Goal: Task Accomplishment & Management: Complete application form

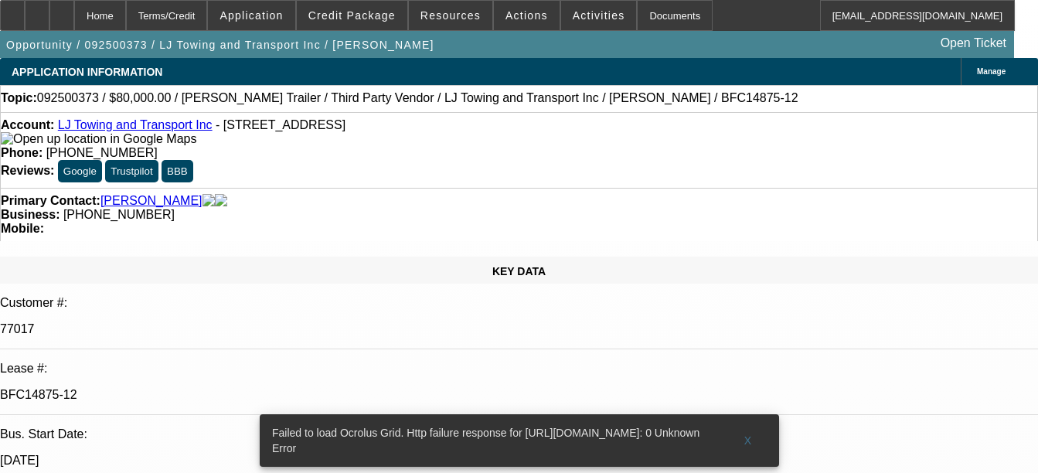
select select "0"
select select "0.1"
select select "0"
select select "0.1"
select select "0"
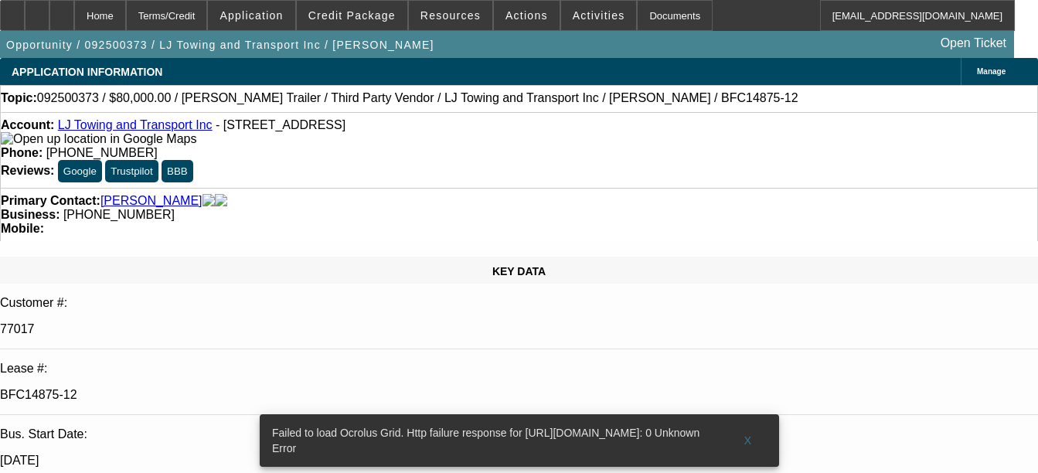
select select "0.1"
select select "0"
select select "0.1"
select select "1"
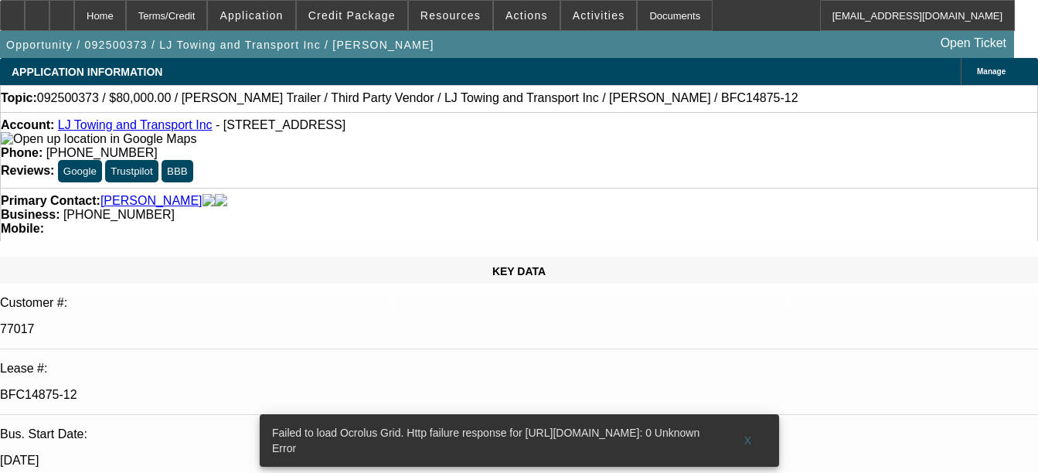
select select "1"
click at [644, 20] on div "Documents" at bounding box center [675, 15] width 76 height 31
select select "2"
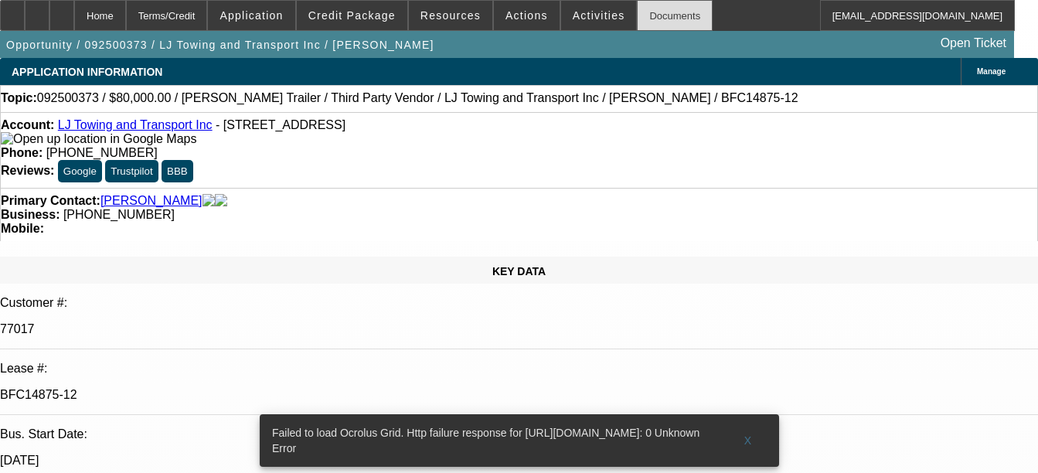
select select "4"
select select "2"
select select "4"
select select "2"
select select "4"
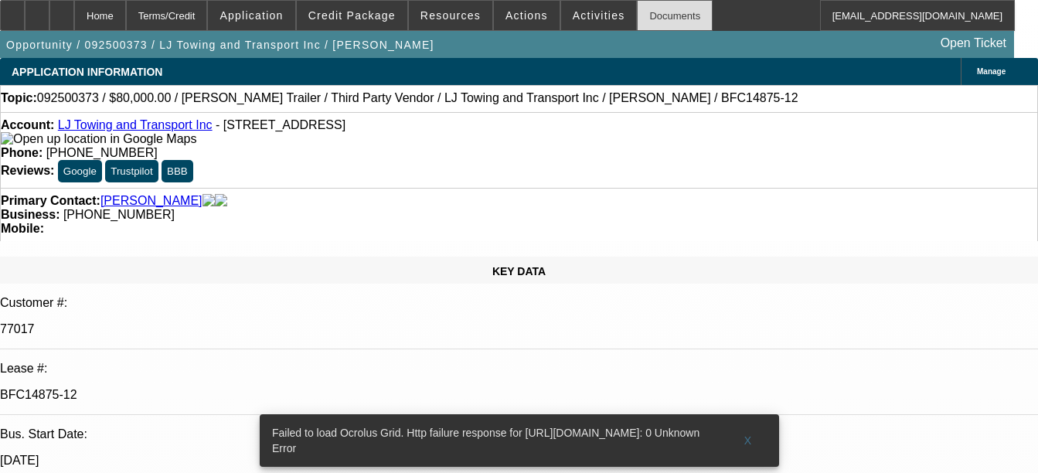
select select "3"
select select "4"
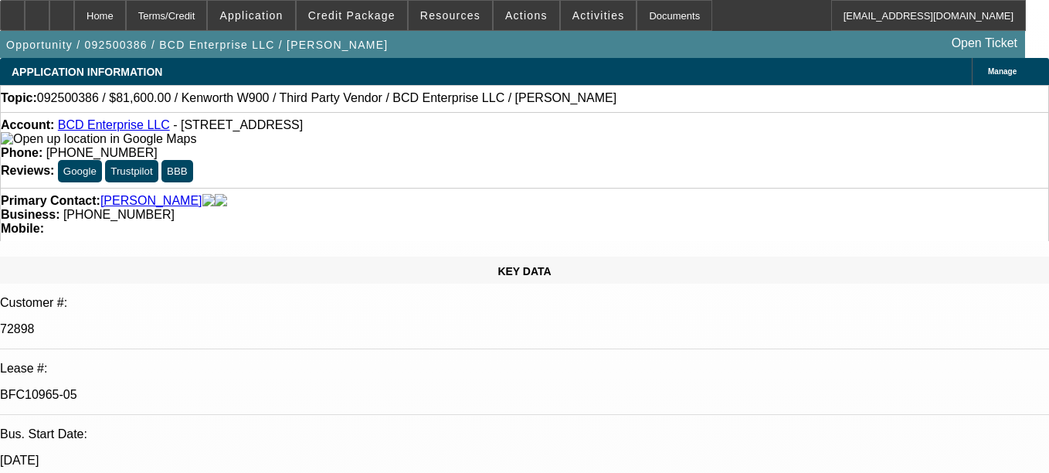
select select "0.15"
select select "2"
select select "0"
select select "0.15"
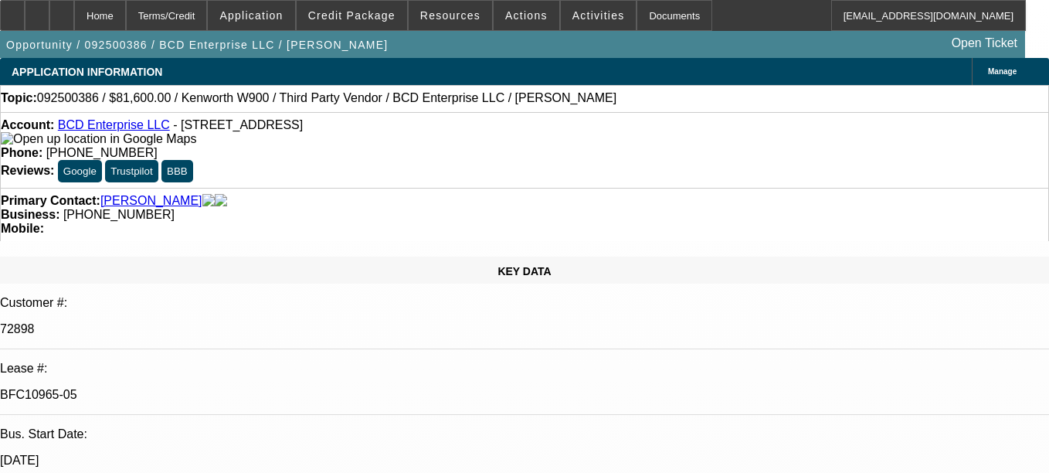
select select "2"
select select "0"
select select "1"
select select "6"
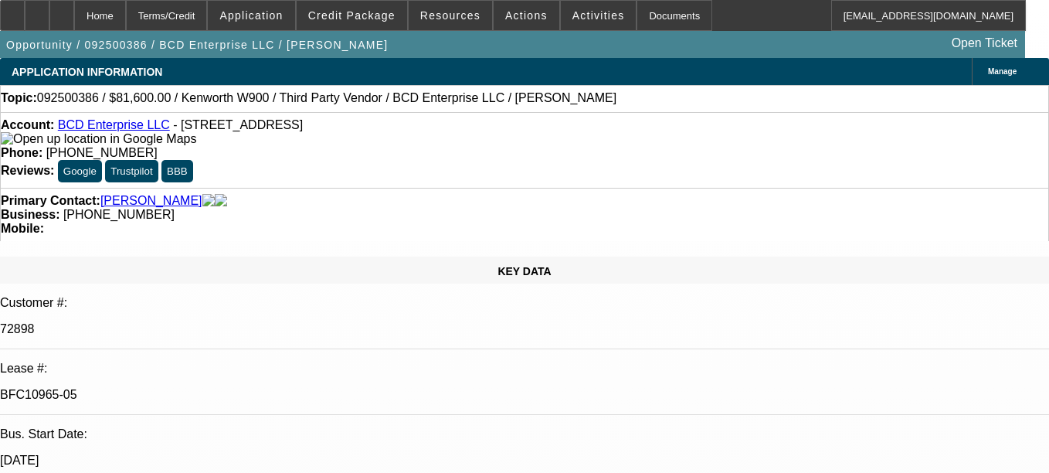
select select "1"
select select "6"
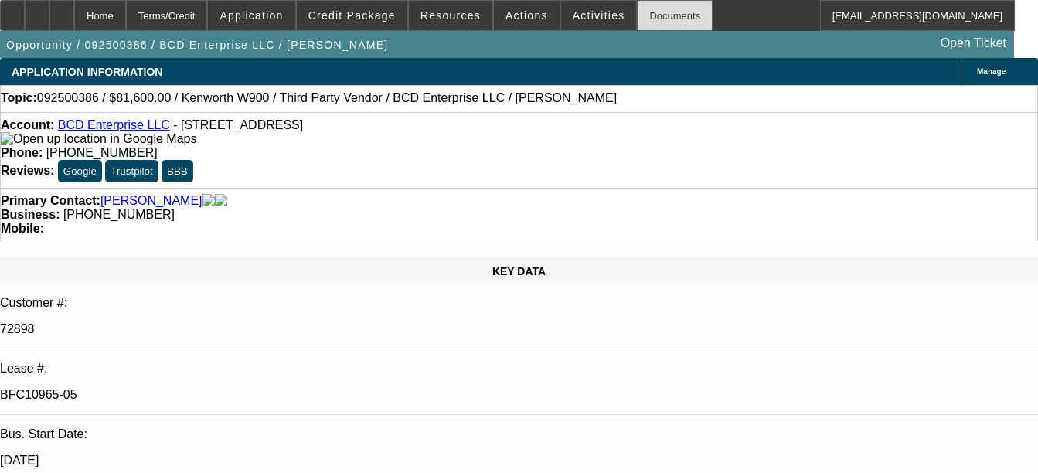
click at [637, 23] on div "Documents" at bounding box center [675, 15] width 76 height 31
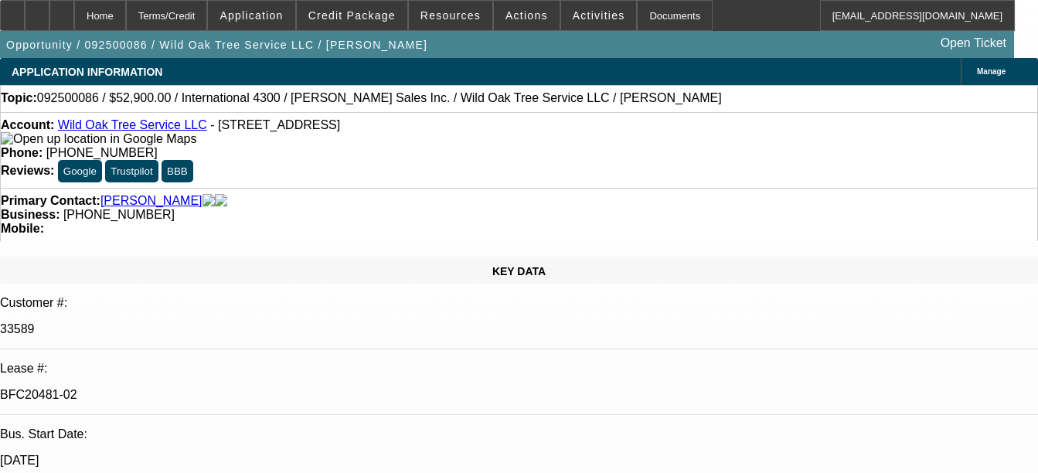
select select "0"
select select "2"
select select "0"
select select "2"
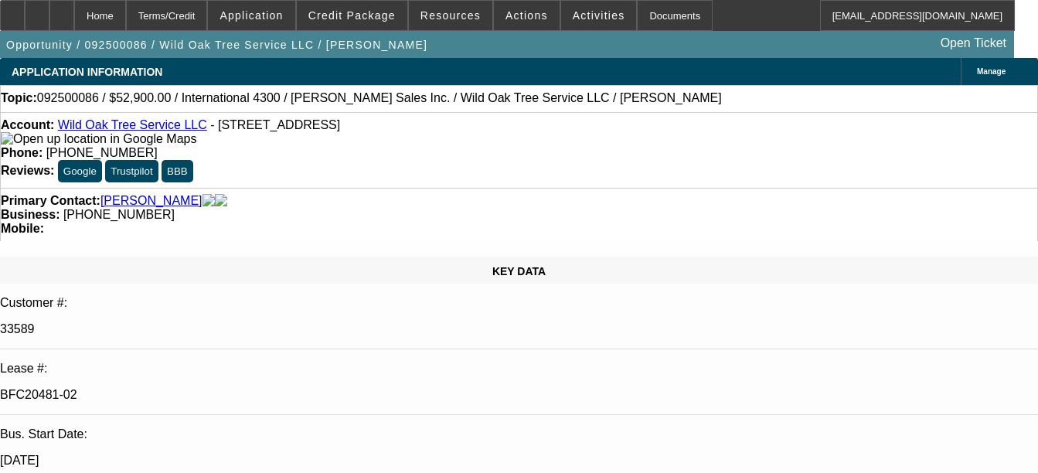
select select "0"
select select "2"
select select "0"
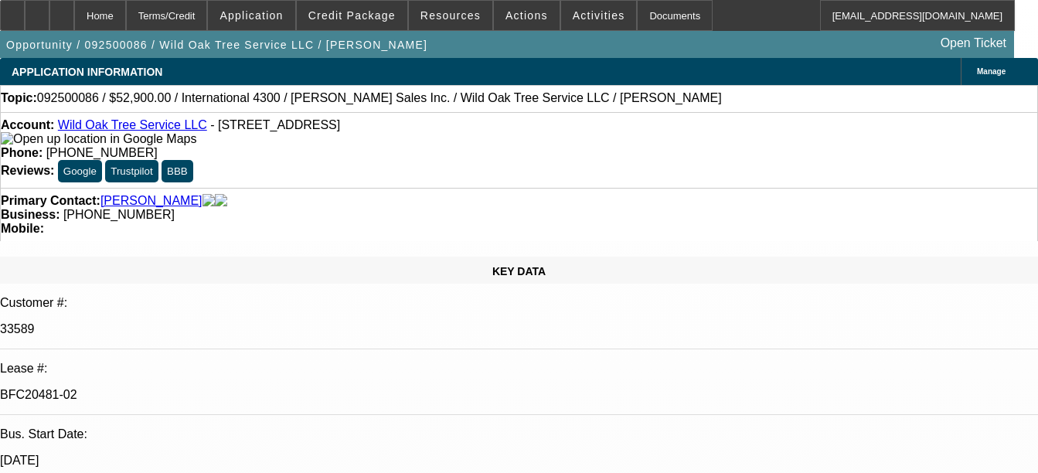
select select "2"
select select "0"
select select "1"
select select "2"
select select "6"
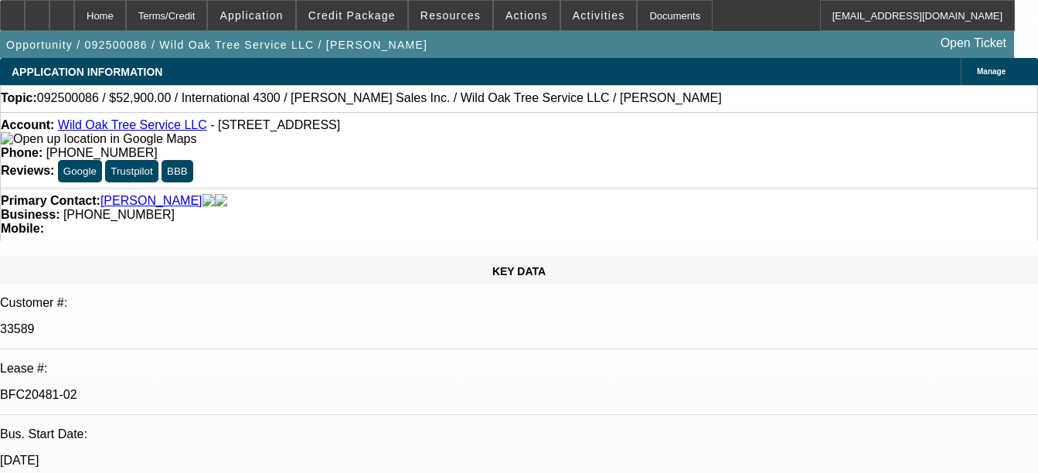
select select "1"
select select "2"
select select "6"
select select "1"
select select "2"
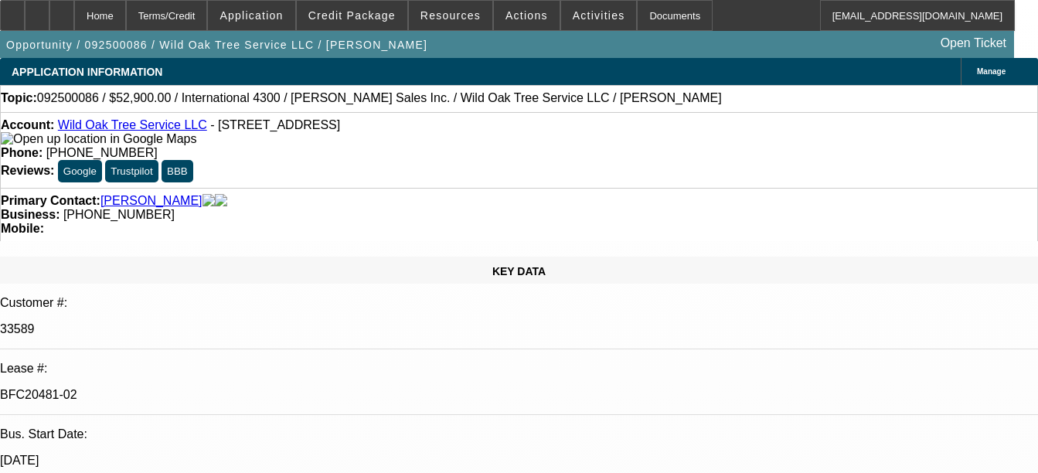
select select "6"
select select "1"
select select "2"
select select "6"
click at [638, 26] on div "Documents" at bounding box center [675, 15] width 76 height 31
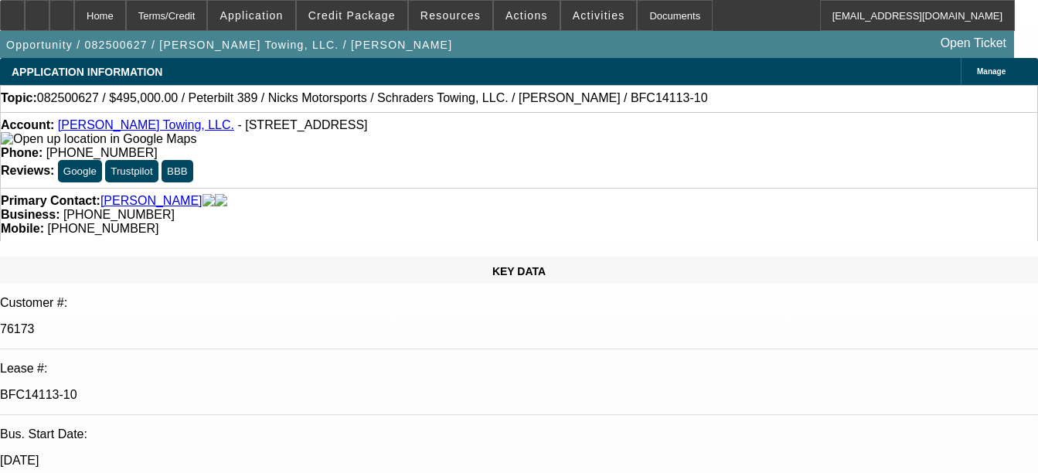
select select "0"
select select "2"
select select "0.1"
select select "0"
select select "2"
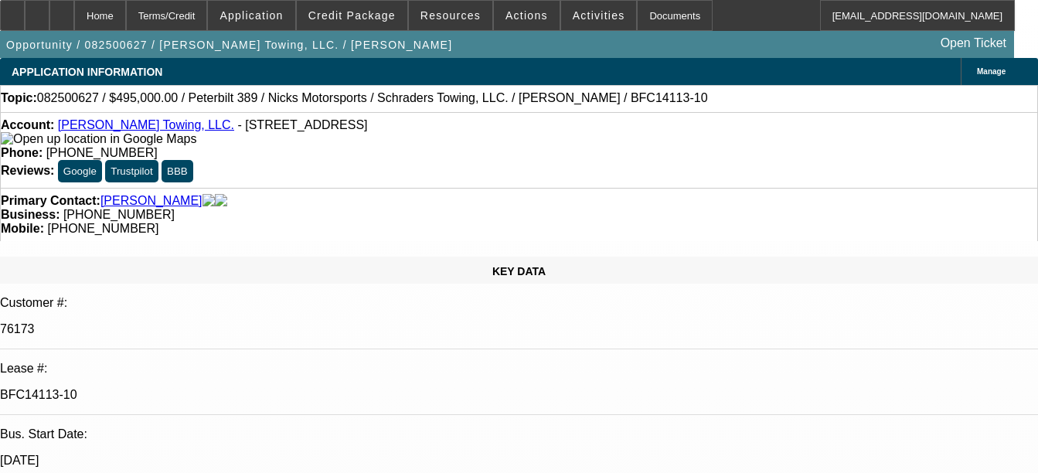
select select "0.1"
select select "0"
select select "2"
select select "0.1"
select select "0"
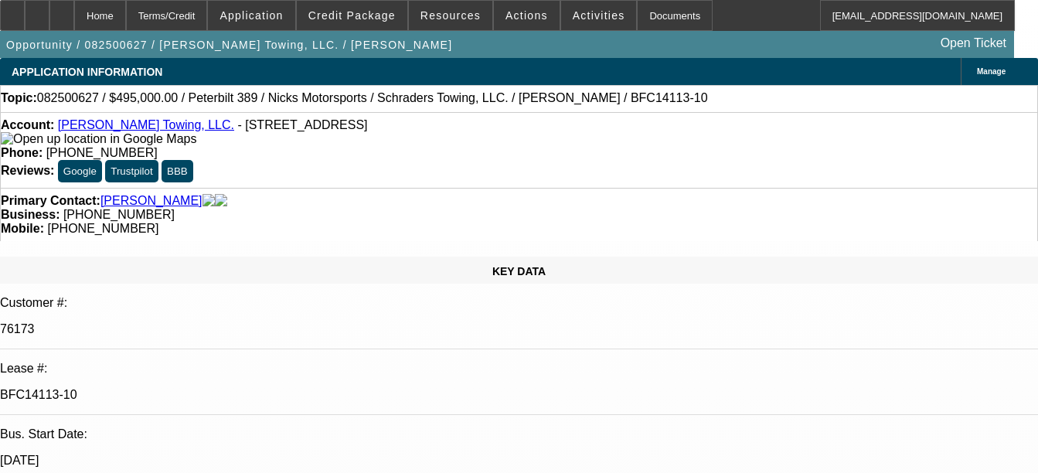
select select "2"
select select "0.1"
select select "1"
select select "2"
select select "4"
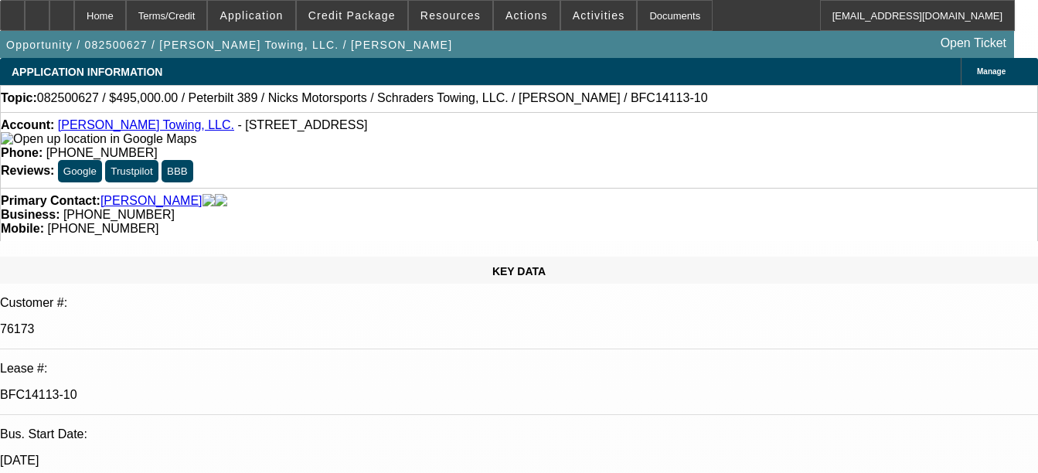
select select "1"
select select "2"
select select "4"
select select "1"
select select "2"
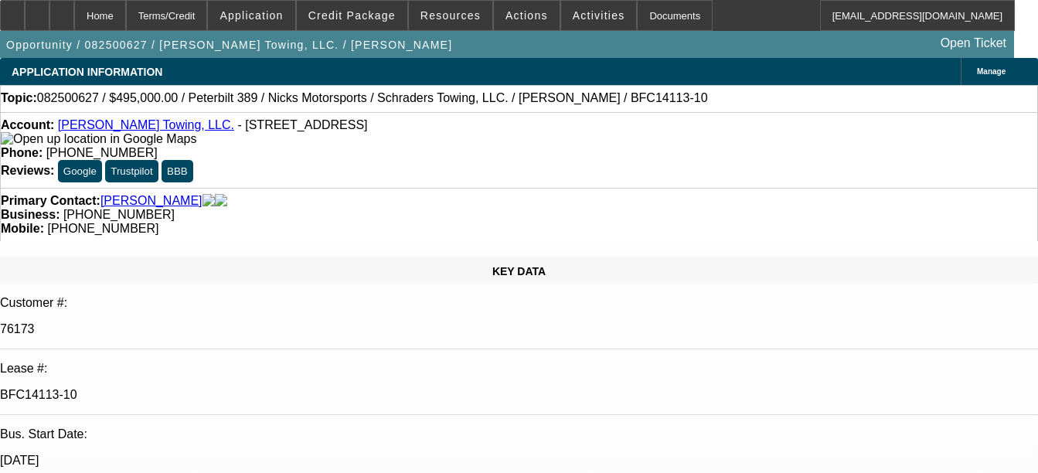
select select "4"
select select "1"
select select "2"
select select "4"
click at [643, 12] on div "Documents" at bounding box center [675, 15] width 76 height 31
